Goal: Task Accomplishment & Management: Use online tool/utility

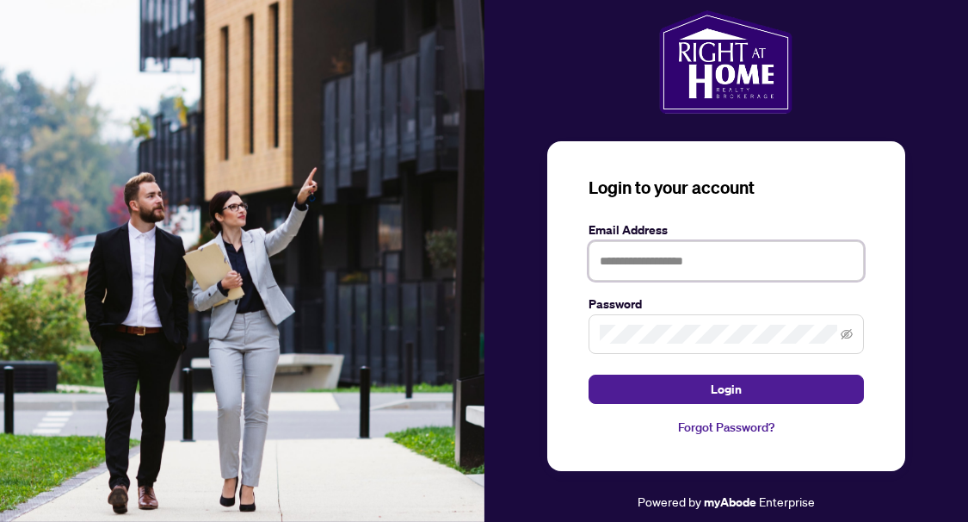
click at [626, 250] on input "text" at bounding box center [726, 261] width 275 height 40
type input "**********"
click at [589, 374] on button "Login" at bounding box center [726, 388] width 275 height 29
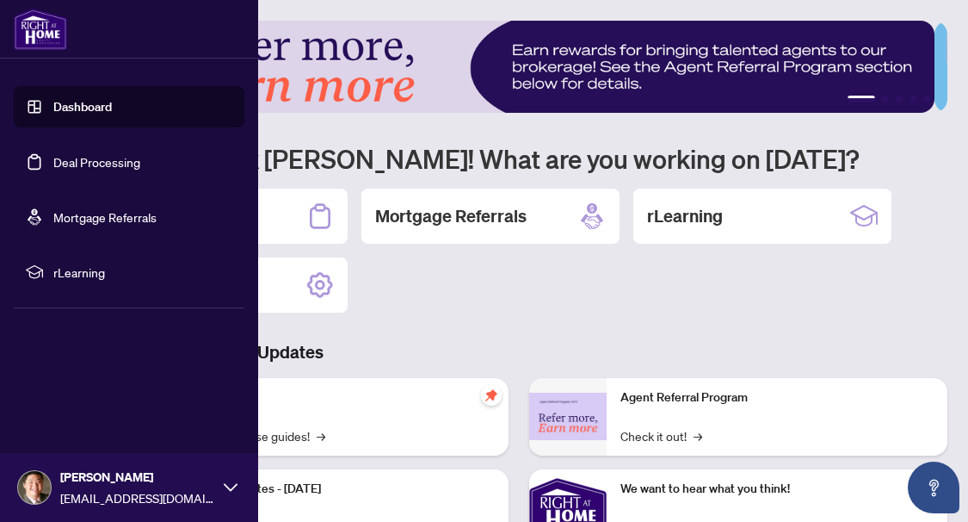
click at [53, 165] on link "Deal Processing" at bounding box center [96, 161] width 87 height 15
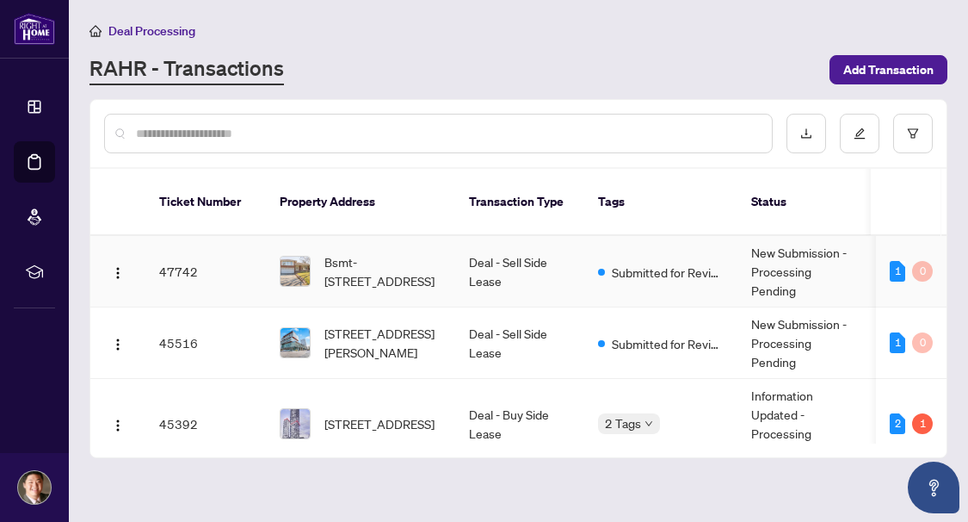
click at [492, 256] on td "Deal - Sell Side Lease" at bounding box center [519, 271] width 129 height 71
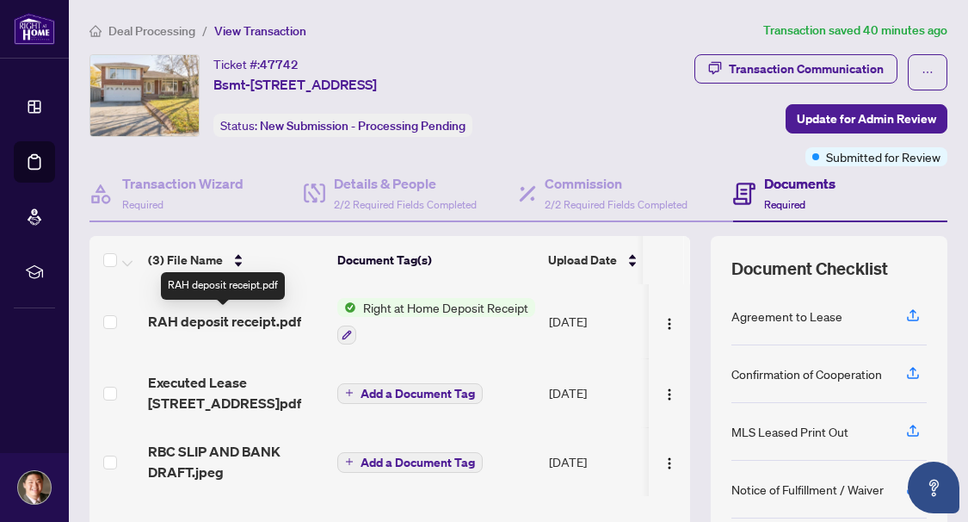
click at [278, 318] on span "RAH deposit receipt.pdf" at bounding box center [224, 321] width 153 height 21
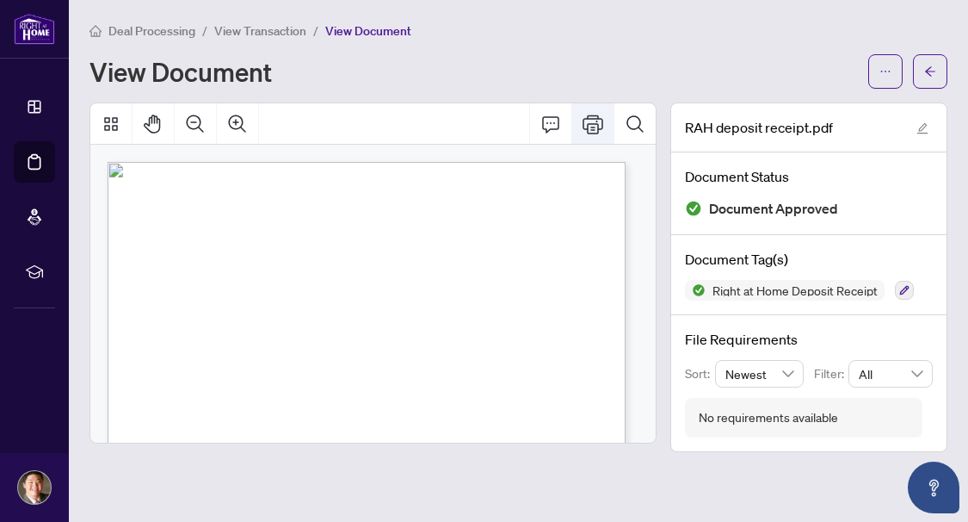
click at [583, 127] on icon "Print" at bounding box center [593, 124] width 21 height 21
